Goal: Find contact information: Find contact information

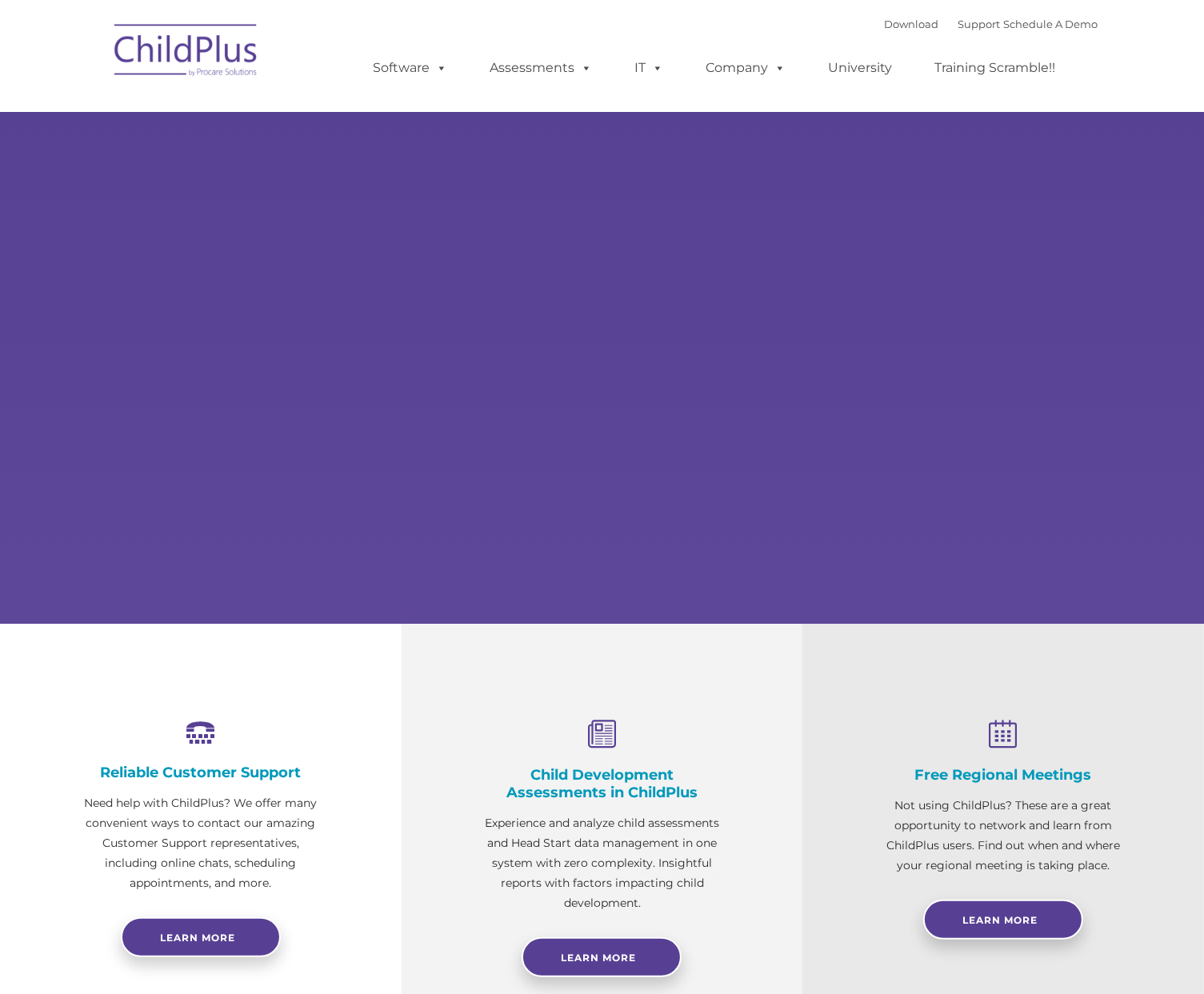
select select "MEDIUM"
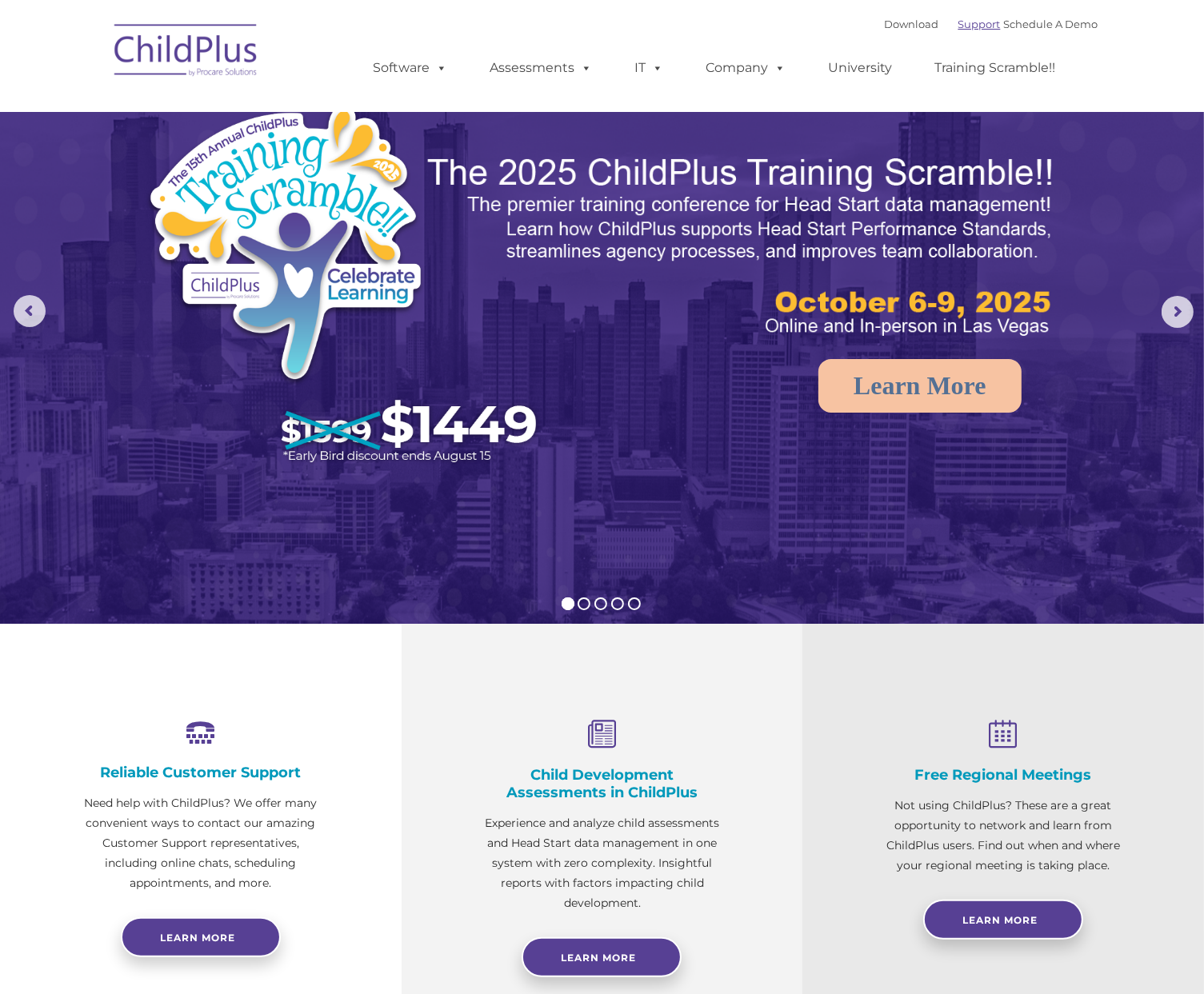
click at [958, 23] on link "Support" at bounding box center [978, 23] width 42 height 13
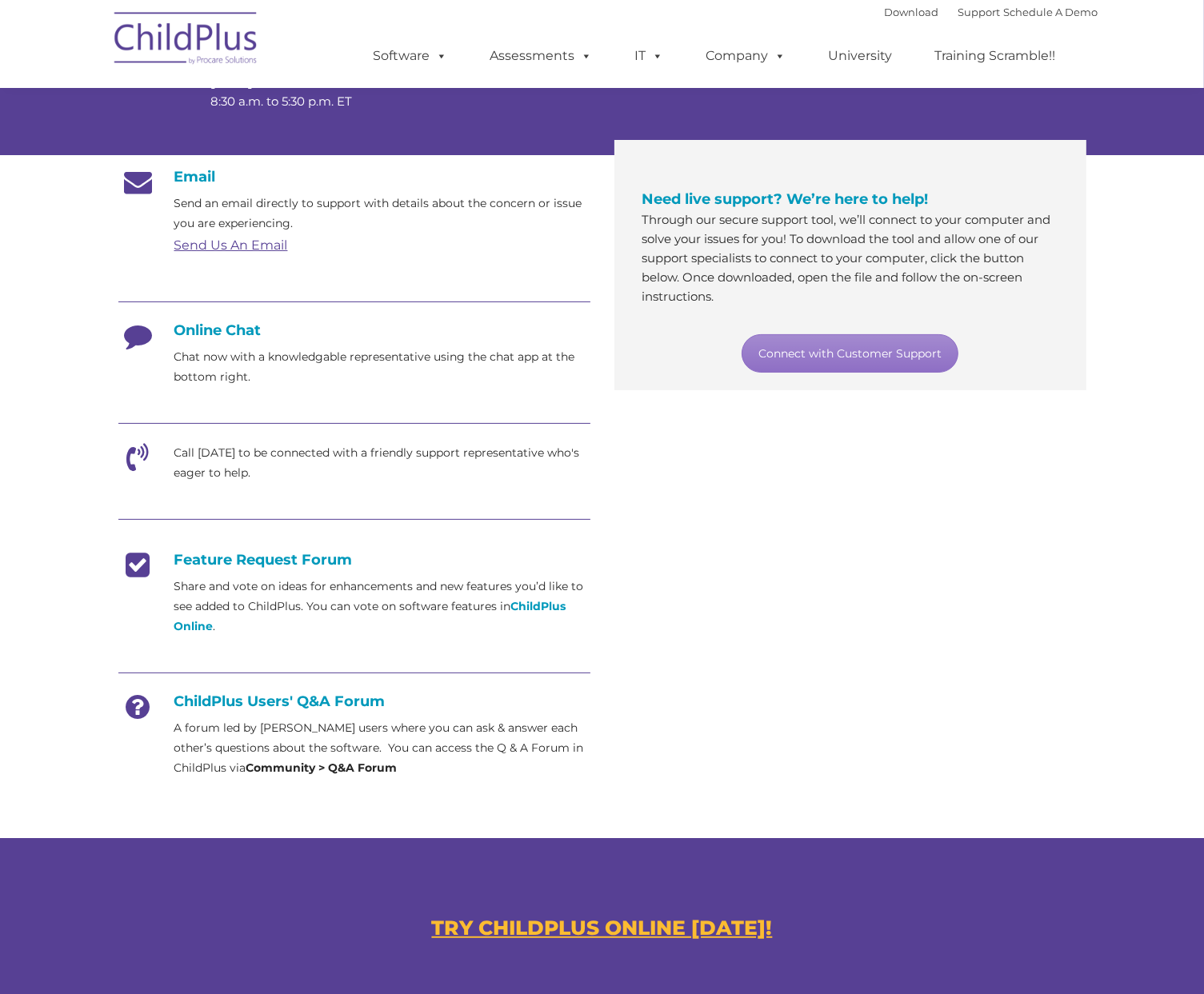
scroll to position [238, 0]
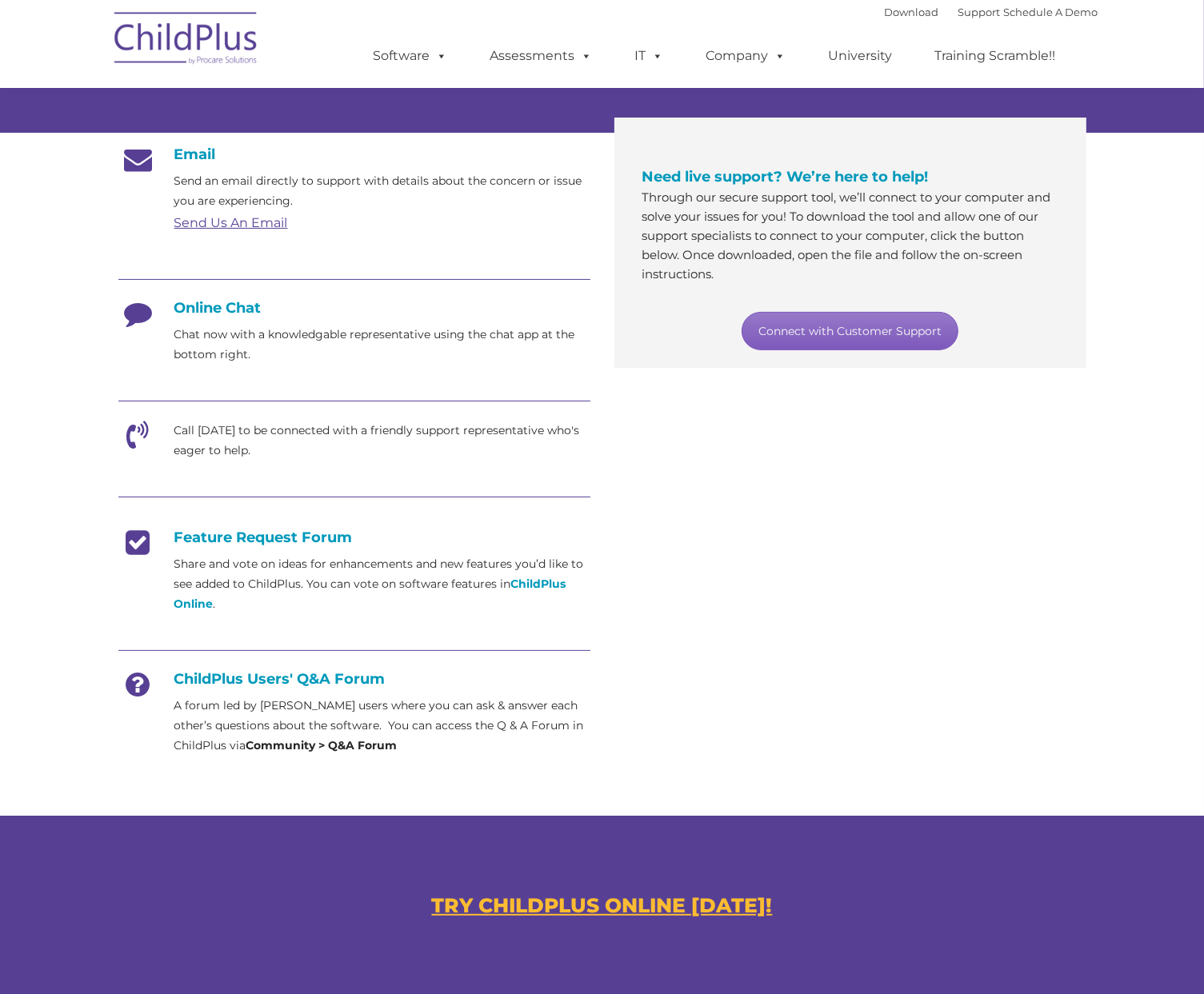
click at [847, 332] on link "Connect with Customer Support" at bounding box center [850, 330] width 217 height 38
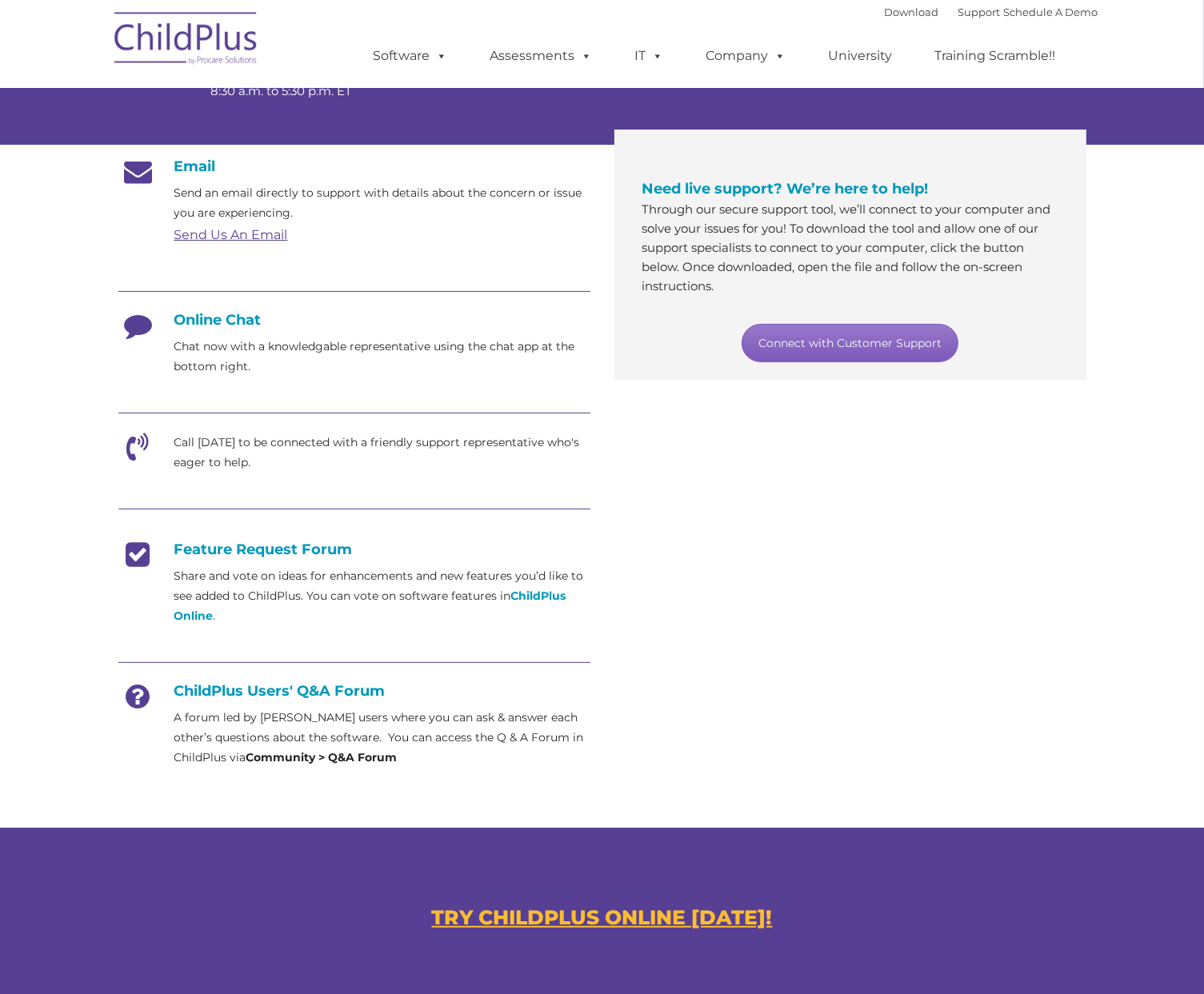
scroll to position [224, 0]
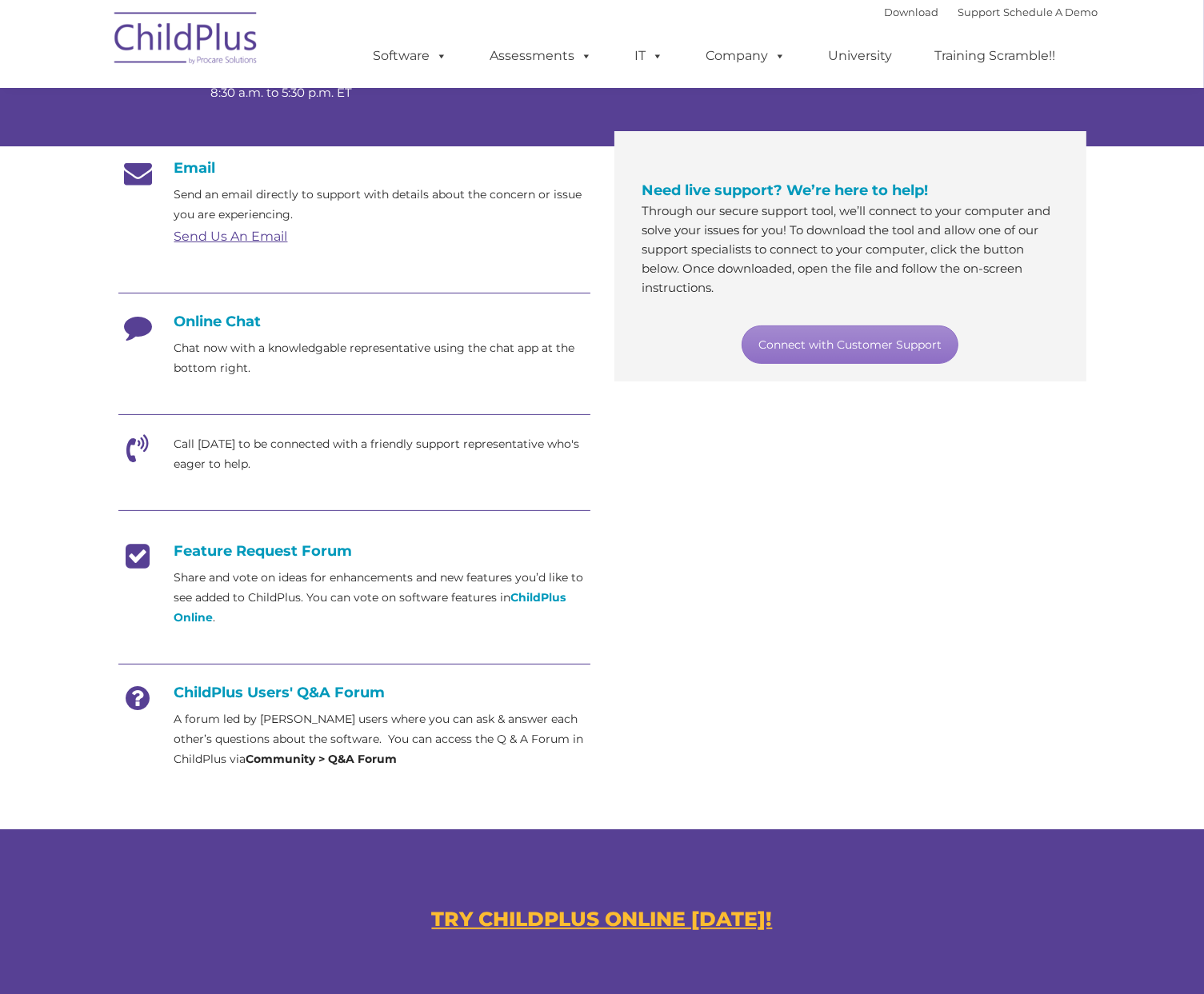
click at [241, 236] on link "Send Us An Email" at bounding box center [231, 237] width 113 height 16
click at [199, 617] on strong "ChildPlus Online" at bounding box center [369, 607] width 392 height 34
